Goal: Information Seeking & Learning: Check status

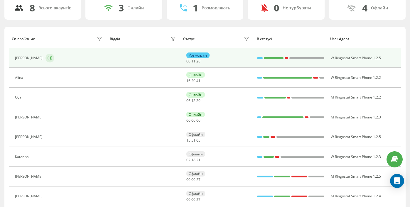
click at [45, 60] on button at bounding box center [49, 58] width 9 height 9
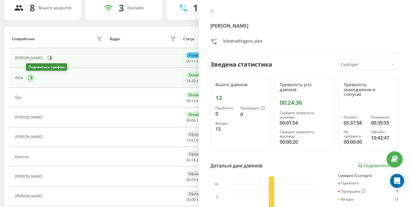
click at [31, 79] on icon at bounding box center [30, 77] width 1 height 3
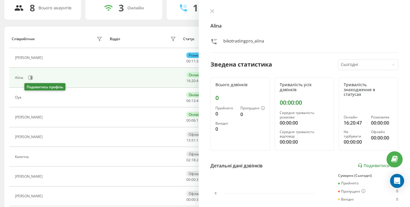
click at [29, 97] on icon at bounding box center [28, 97] width 1 height 3
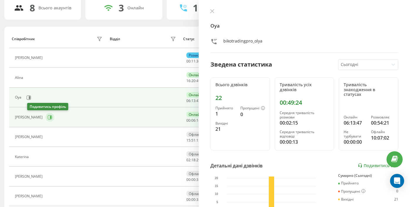
click at [47, 117] on icon at bounding box center [49, 117] width 5 height 5
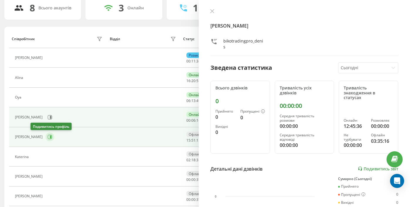
click at [50, 136] on icon at bounding box center [50, 136] width 1 height 3
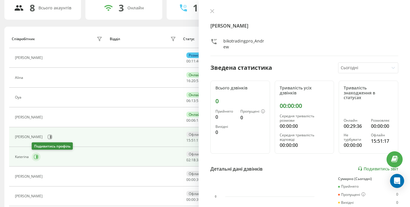
click at [34, 158] on icon at bounding box center [36, 156] width 5 height 5
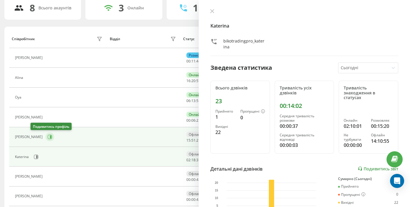
click at [47, 137] on icon at bounding box center [49, 137] width 5 height 5
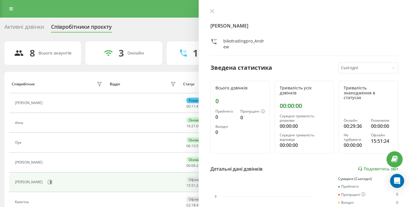
click at [213, 8] on div "[PERSON_NAME] Зведена статистика Сьогодні Всього дзвінків 0 Прийнято 0 Пропущен…" at bounding box center [303, 103] width 211 height 207
click at [211, 13] on icon at bounding box center [212, 11] width 4 height 4
